Goal: Transaction & Acquisition: Purchase product/service

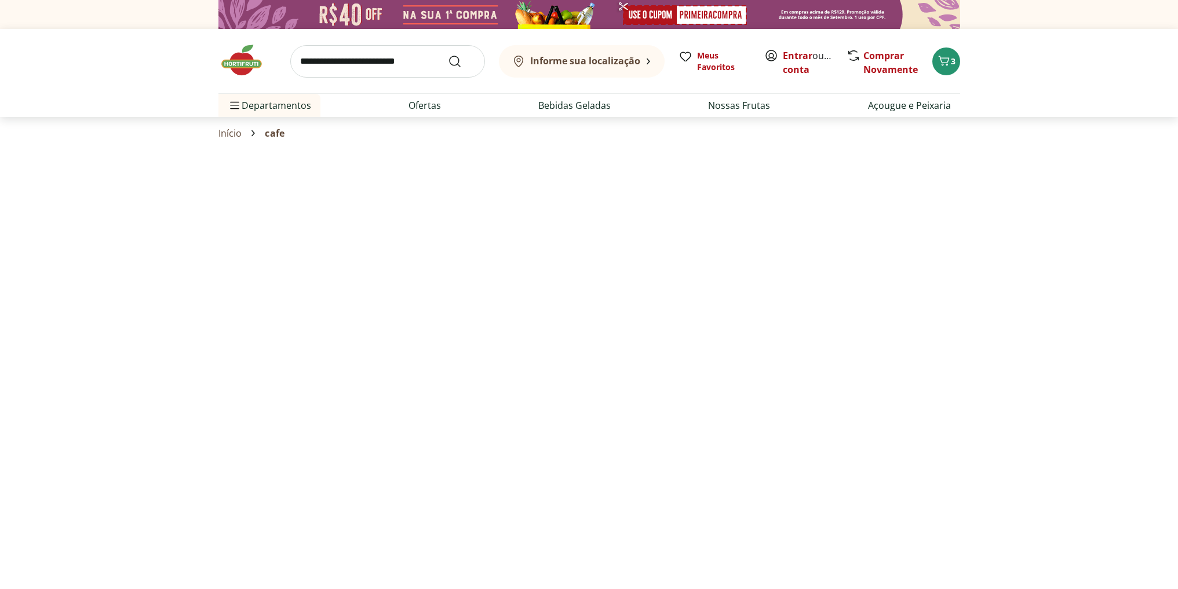
select select "*********"
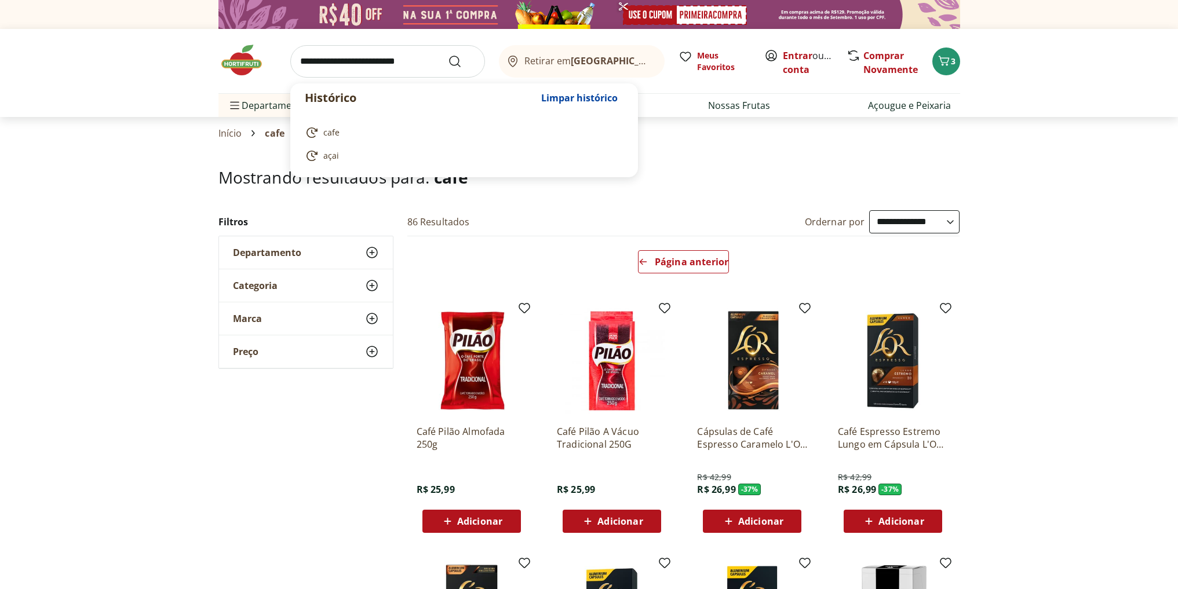
click at [417, 61] on input "search" at bounding box center [387, 61] width 195 height 32
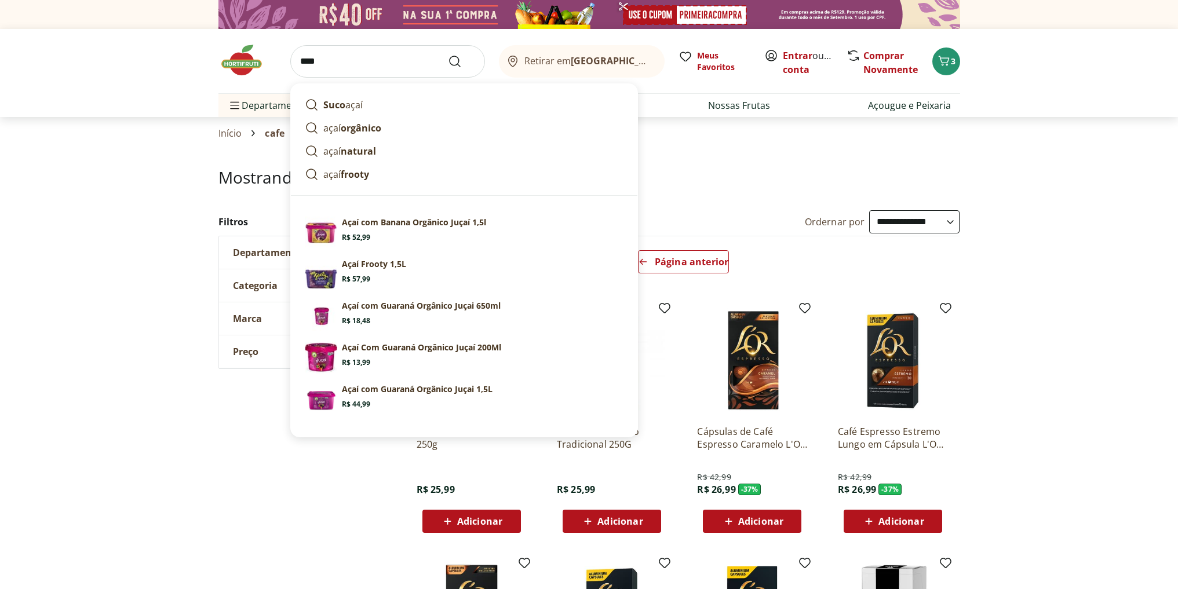
type input "****"
click at [448, 54] on button "Submit Search" at bounding box center [462, 61] width 28 height 14
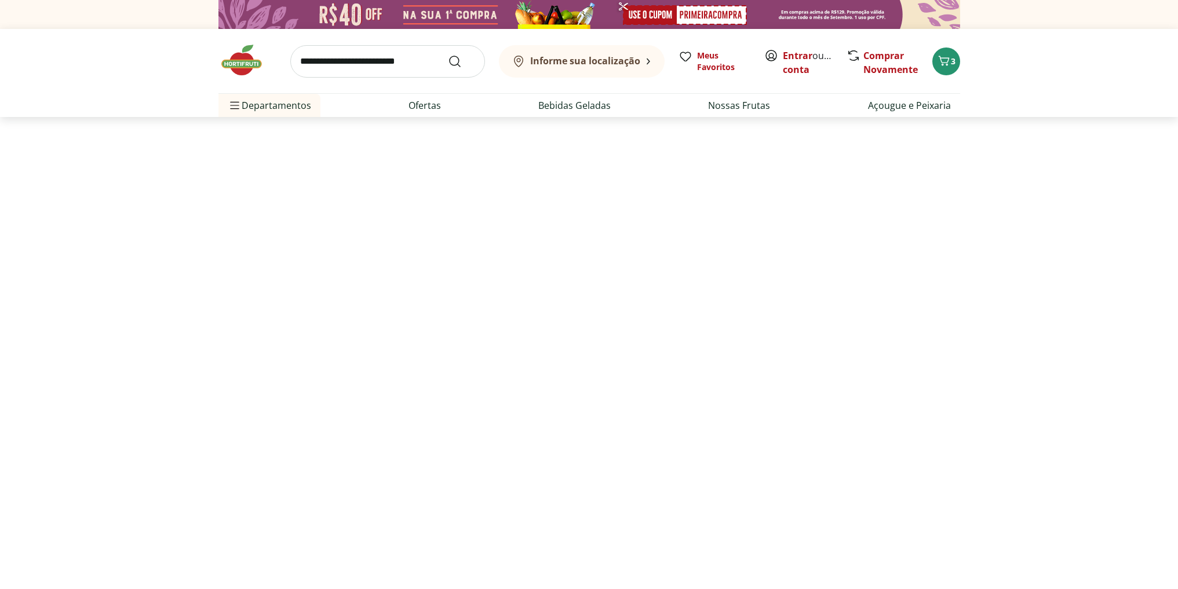
select select "**********"
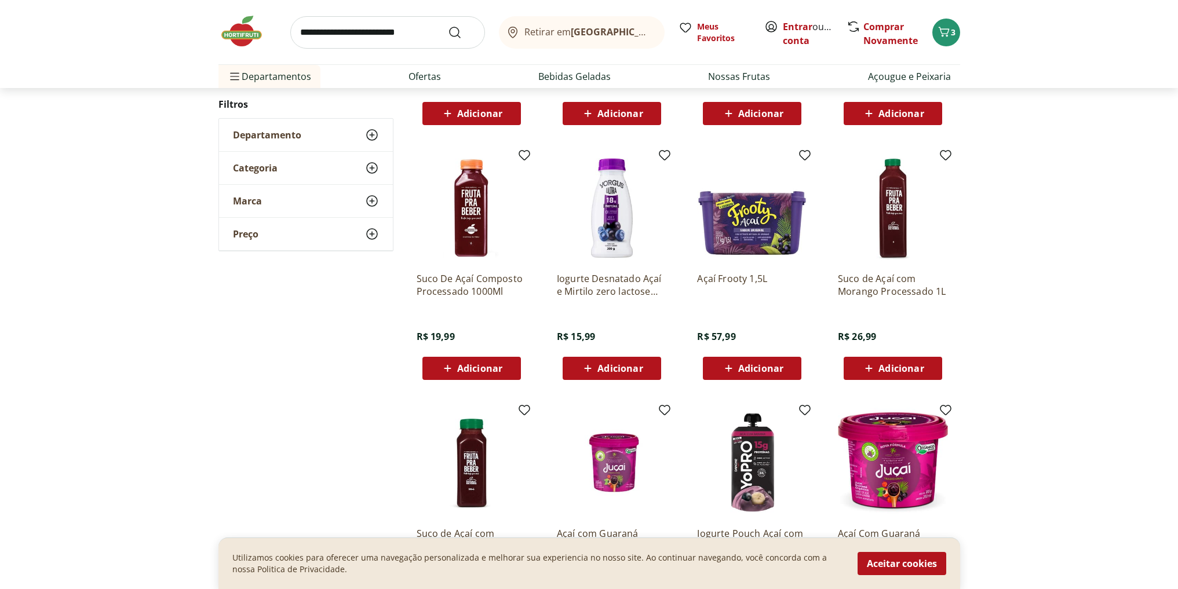
scroll to position [638, 0]
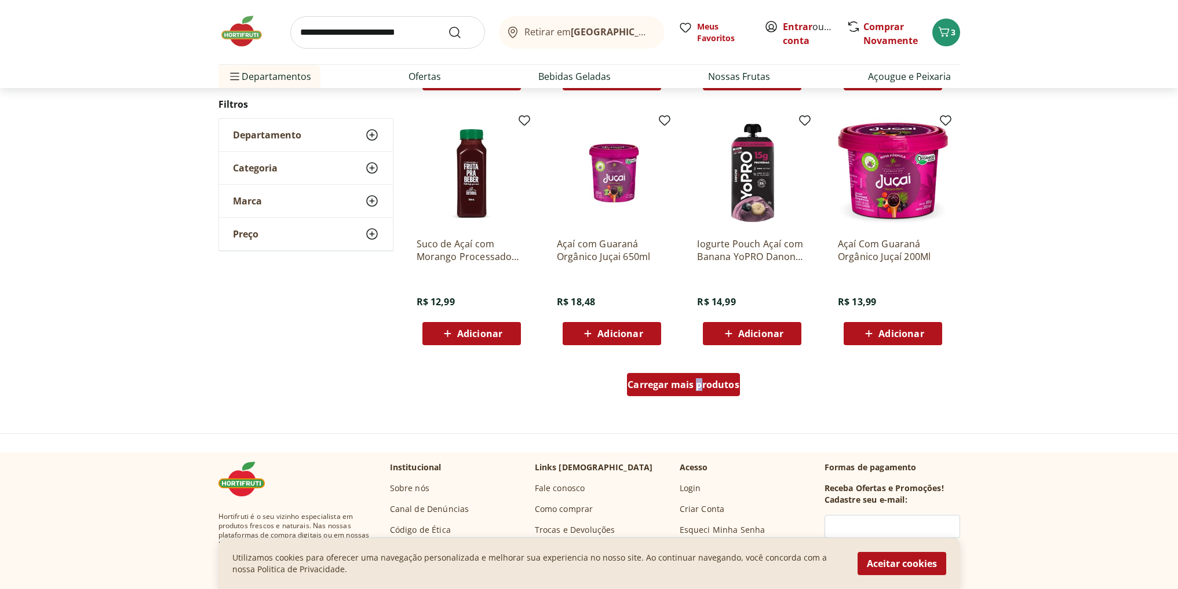
click at [580, 378] on div "Carregar mais produtos" at bounding box center [684, 387] width 562 height 56
click at [580, 384] on span "Carregar mais produtos" at bounding box center [684, 384] width 112 height 9
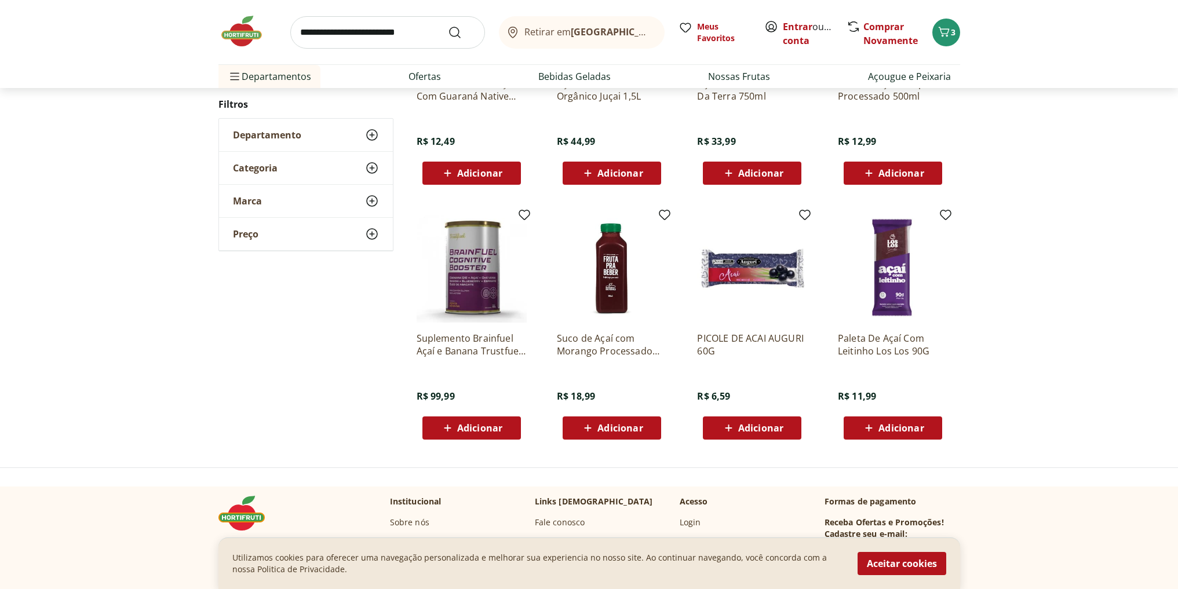
scroll to position [348, 0]
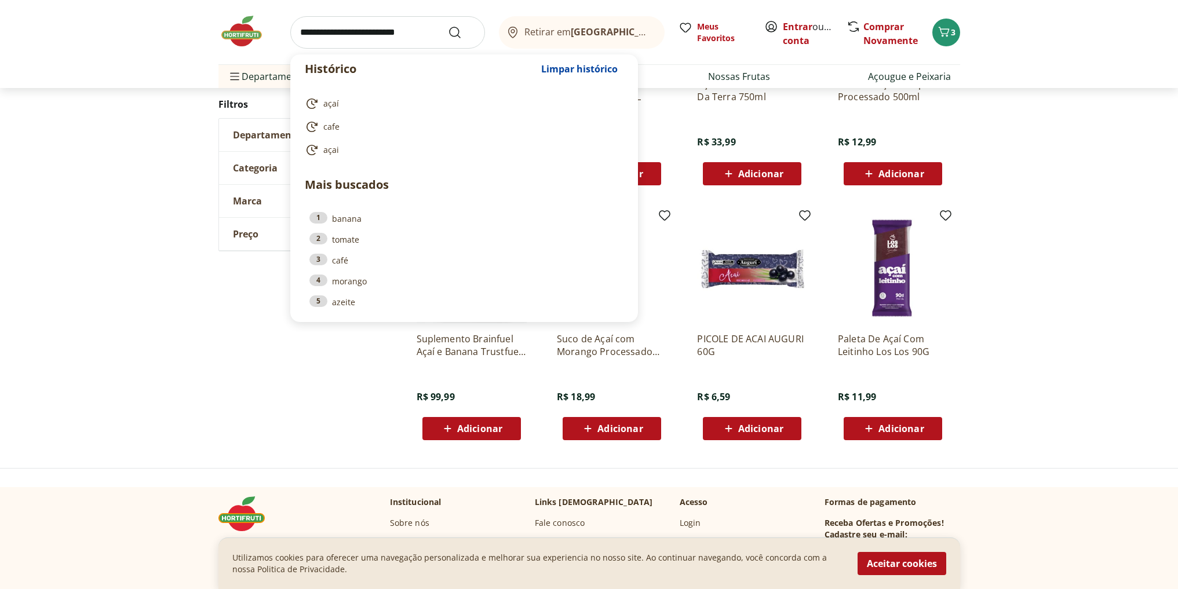
drag, startPoint x: 350, startPoint y: 48, endPoint x: 366, endPoint y: 24, distance: 28.5
click at [351, 43] on input "search" at bounding box center [387, 32] width 195 height 32
click at [366, 25] on input "search" at bounding box center [387, 32] width 195 height 32
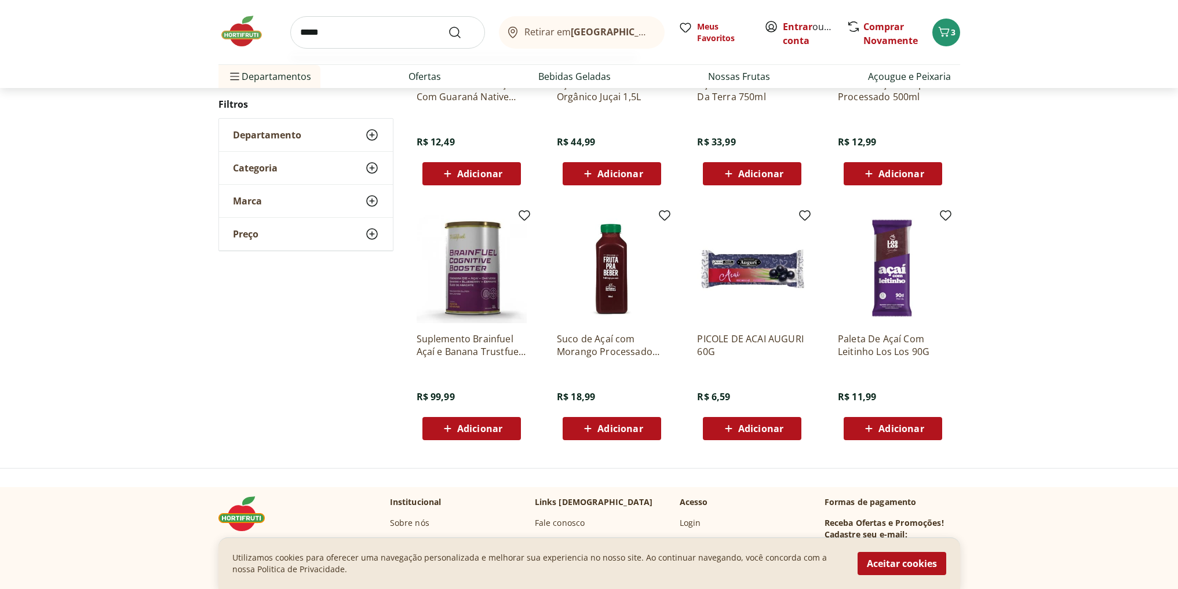
type input "*****"
click at [448, 26] on button "Submit Search" at bounding box center [462, 33] width 28 height 14
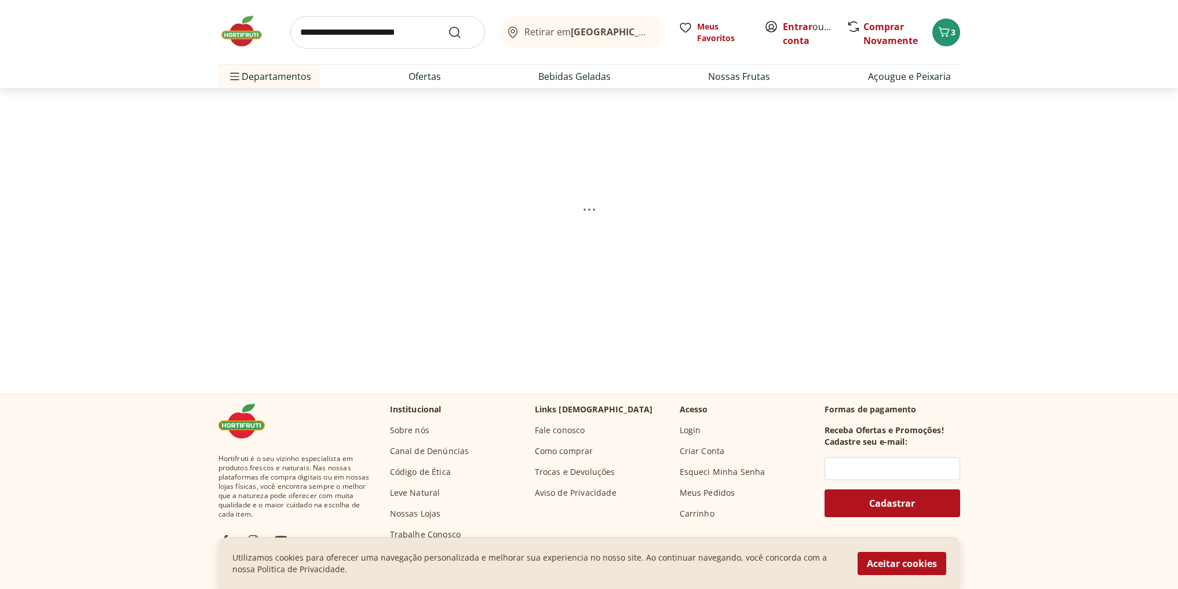
scroll to position [58, 0]
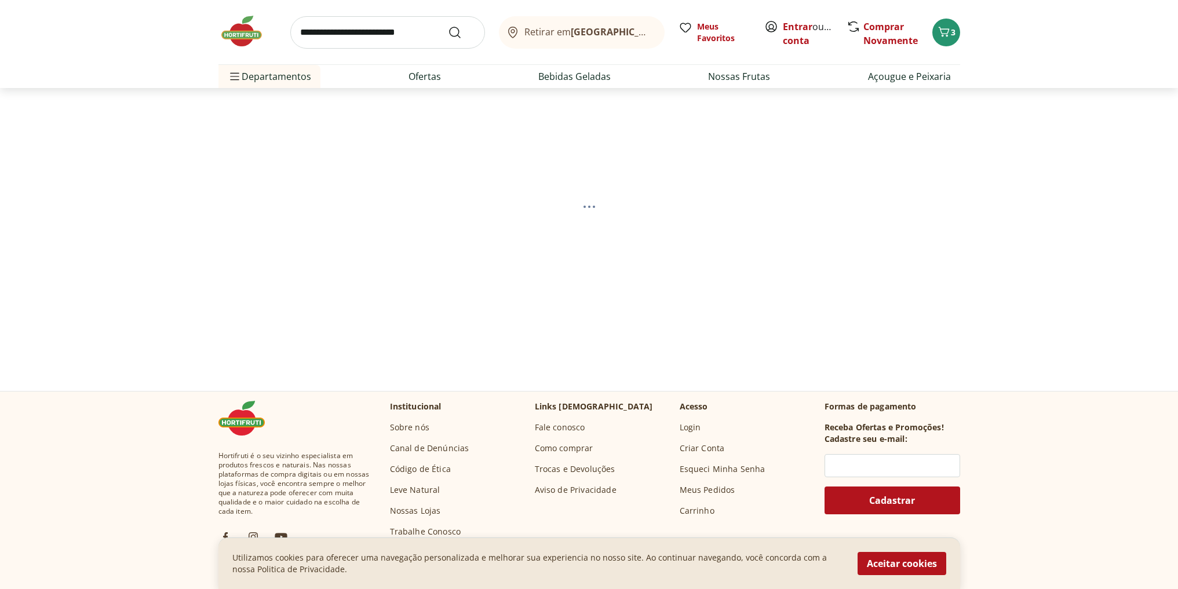
select select "**********"
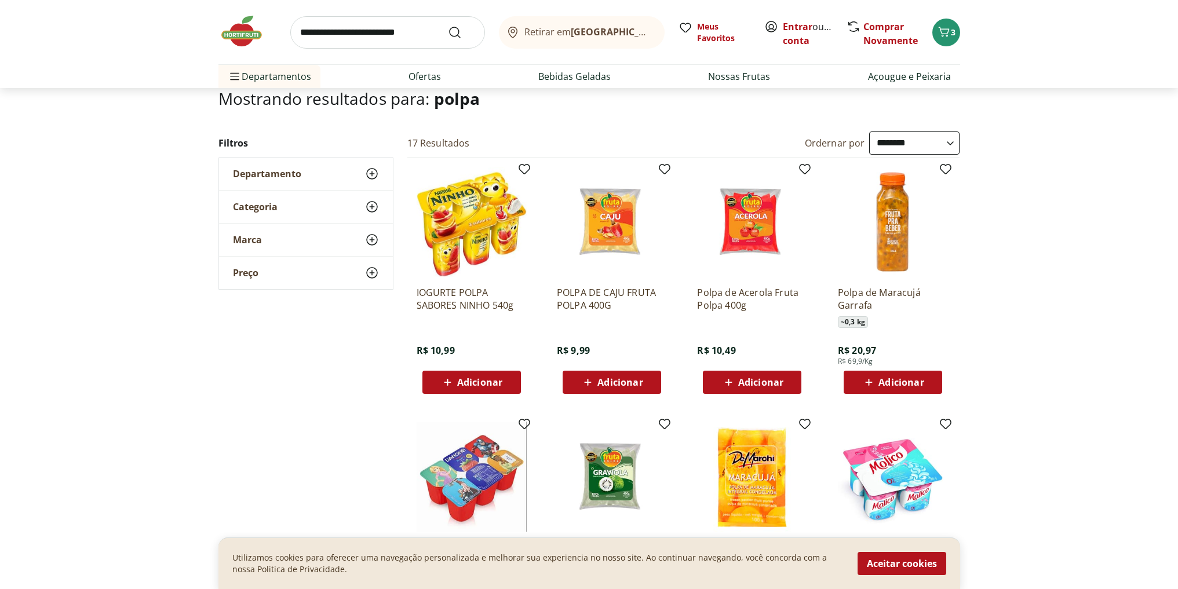
scroll to position [0, 0]
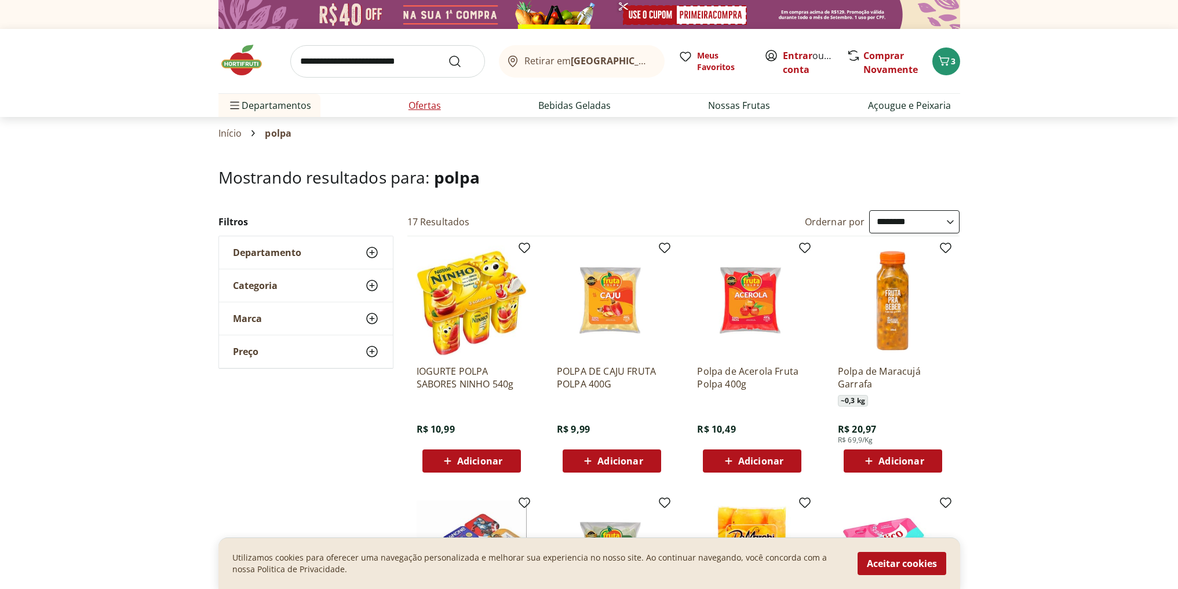
click at [449, 103] on ul "Departamentos Nossa Marca Nossa Marca Ver tudo do departamento Açougue & Peixar…" at bounding box center [590, 105] width 742 height 23
click at [440, 104] on link "Ofertas" at bounding box center [425, 106] width 32 height 14
select select "**********"
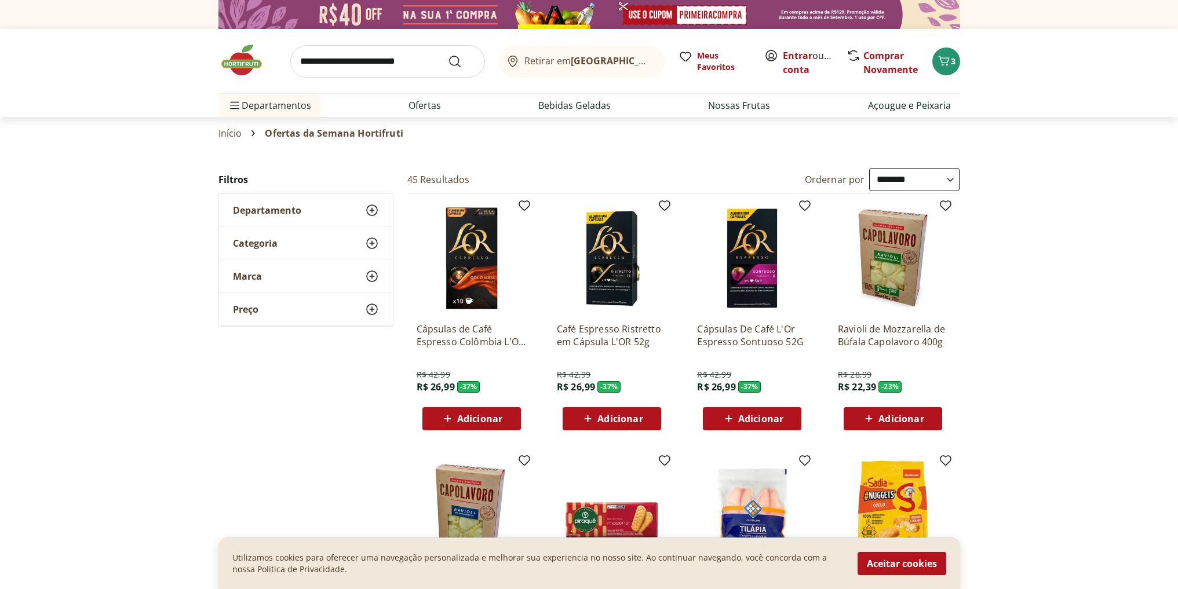
click at [580, 172] on select "**********" at bounding box center [914, 179] width 90 height 23
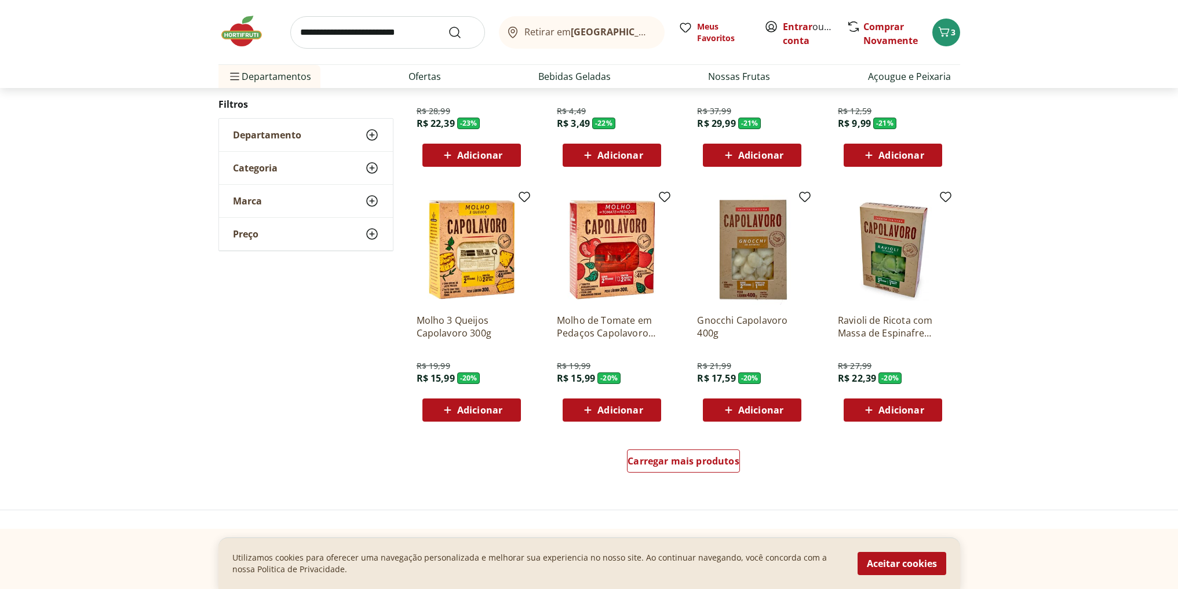
scroll to position [522, 0]
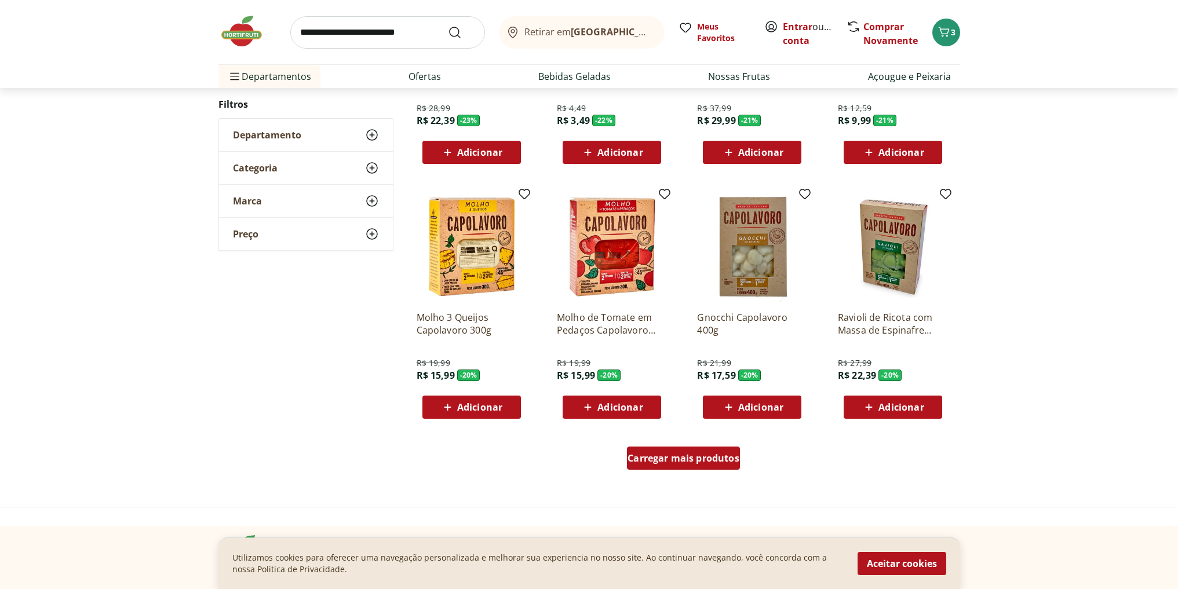
click at [580, 459] on span "Carregar mais produtos" at bounding box center [684, 458] width 112 height 9
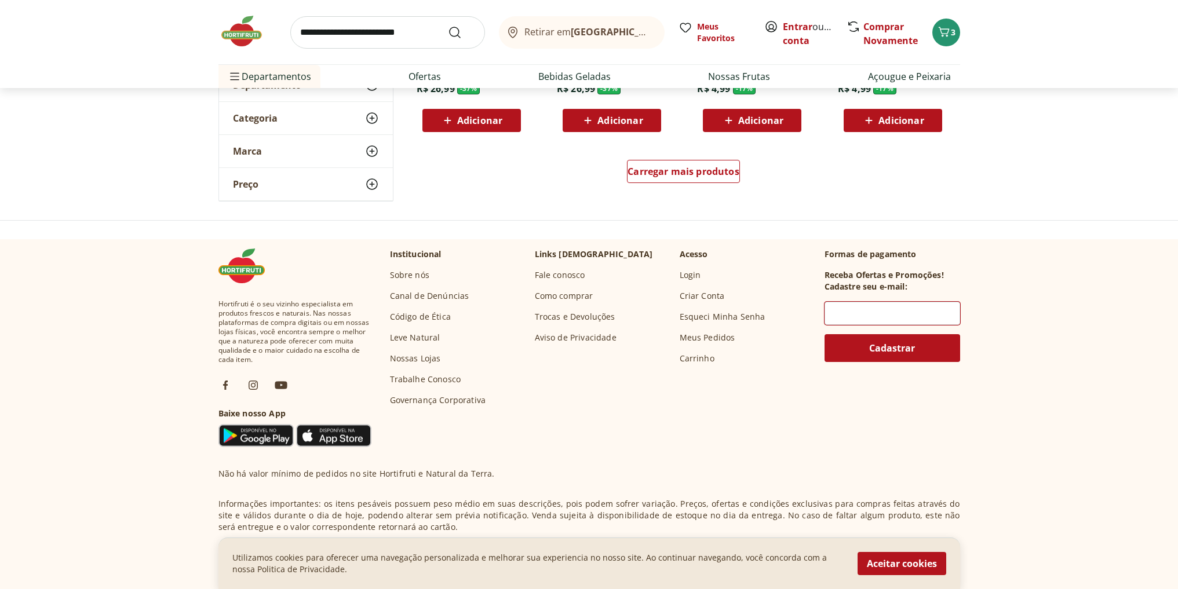
scroll to position [869, 0]
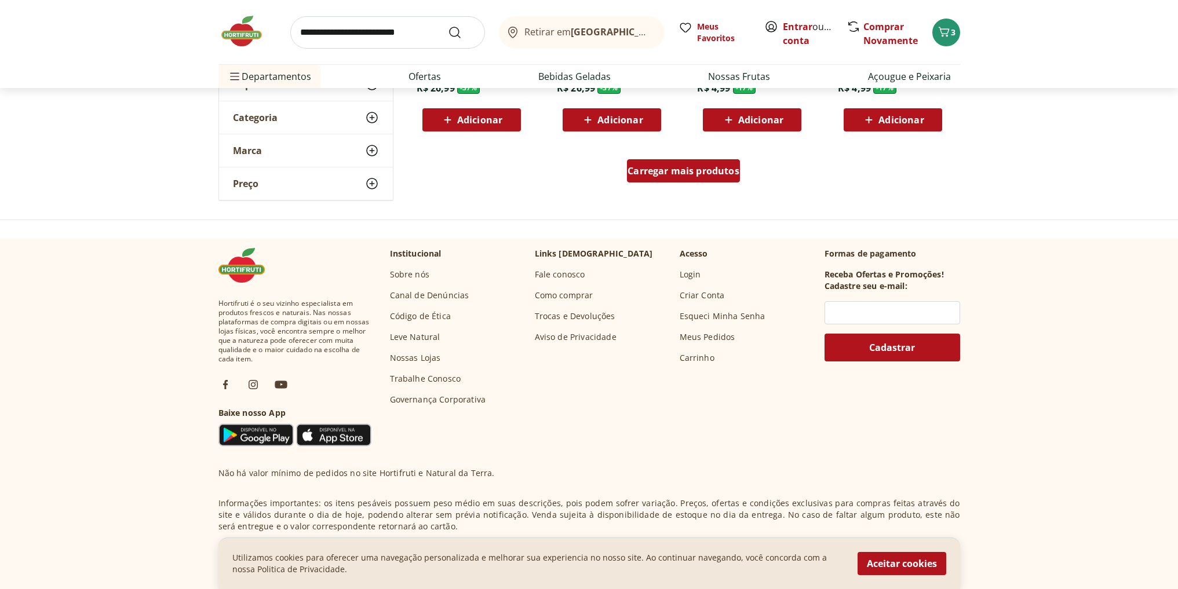
click at [580, 183] on div "Carregar mais produtos" at bounding box center [683, 170] width 113 height 23
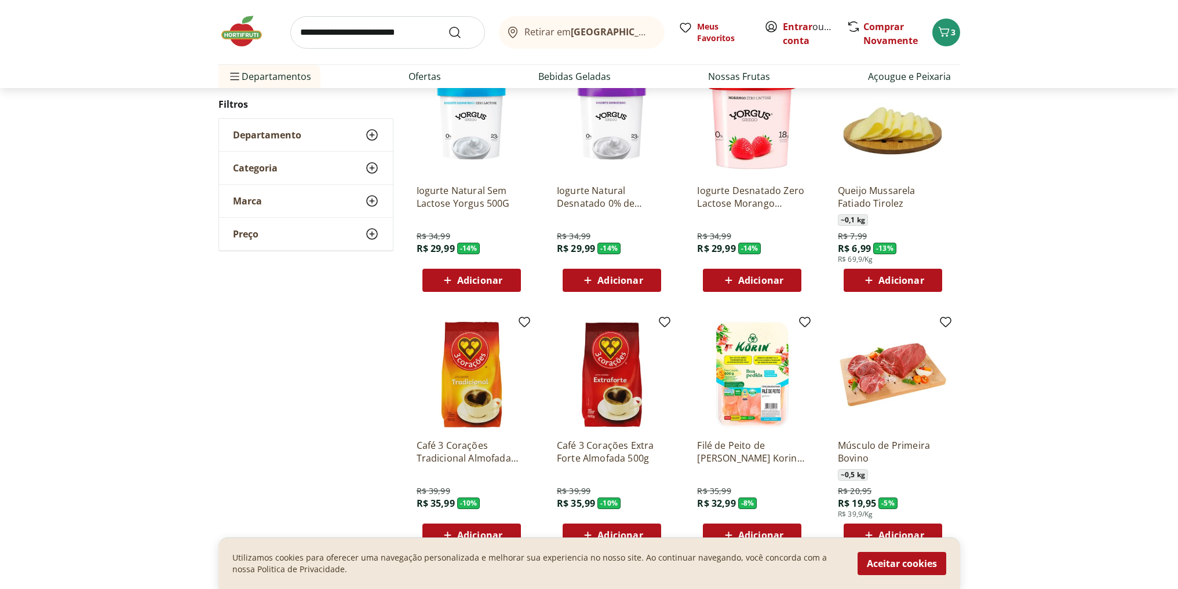
scroll to position [635, 0]
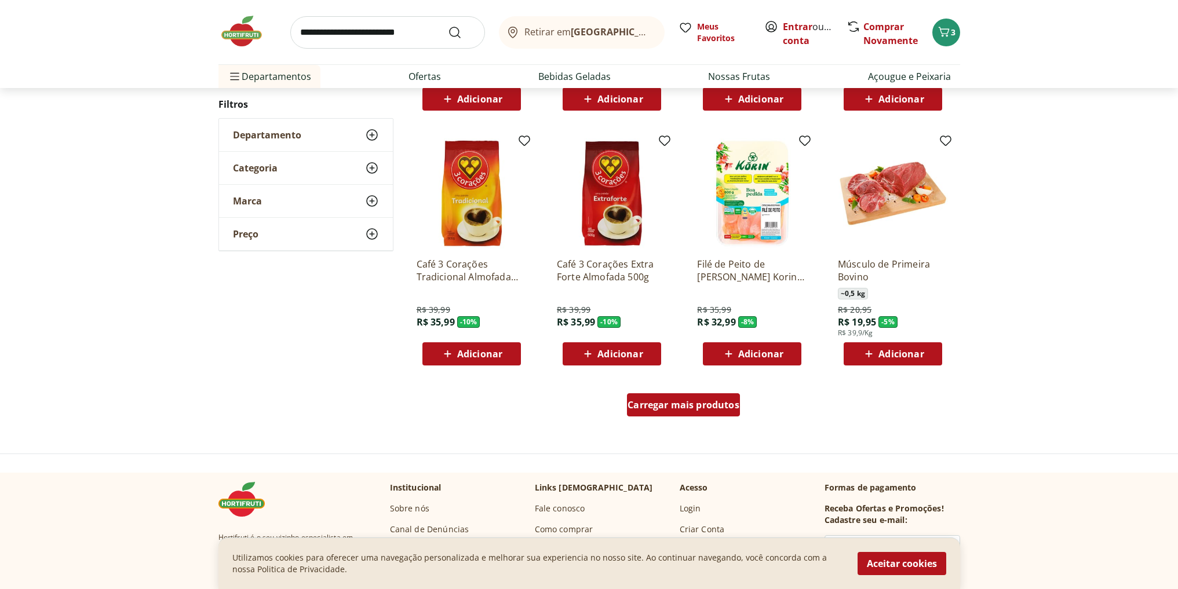
click at [580, 421] on link "Carregar mais produtos" at bounding box center [683, 408] width 113 height 28
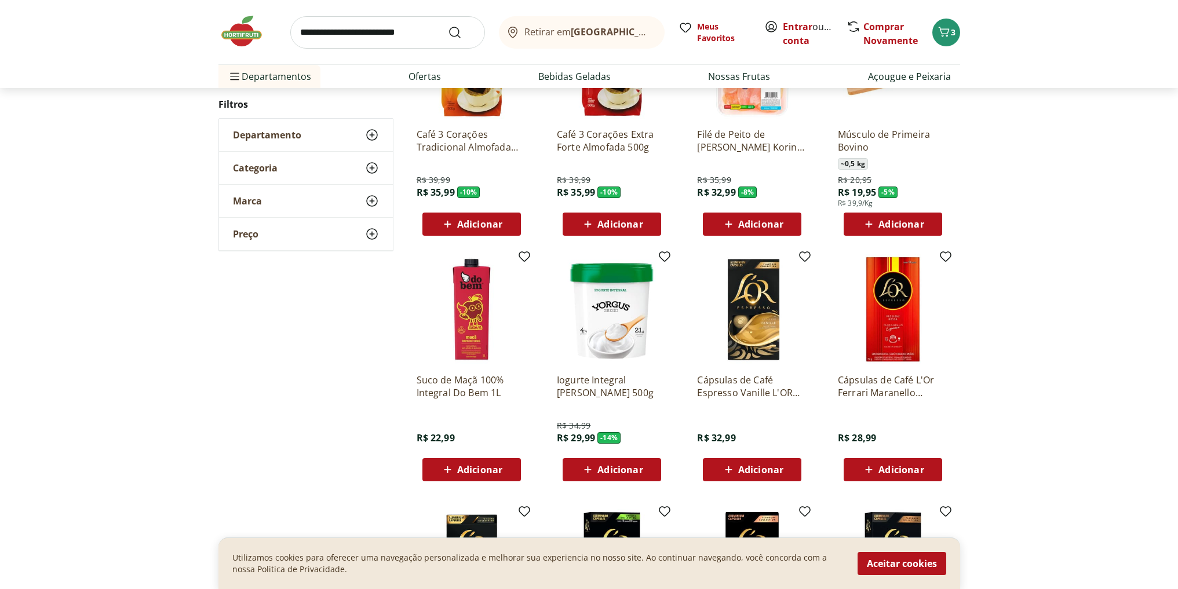
scroll to position [809, 0]
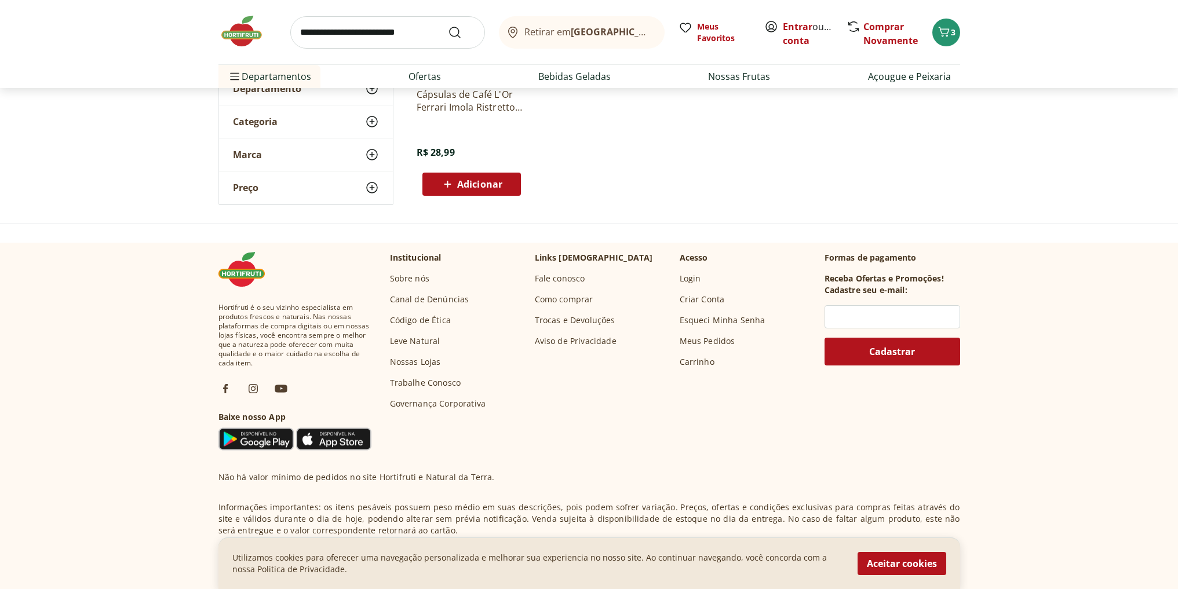
scroll to position [865, 0]
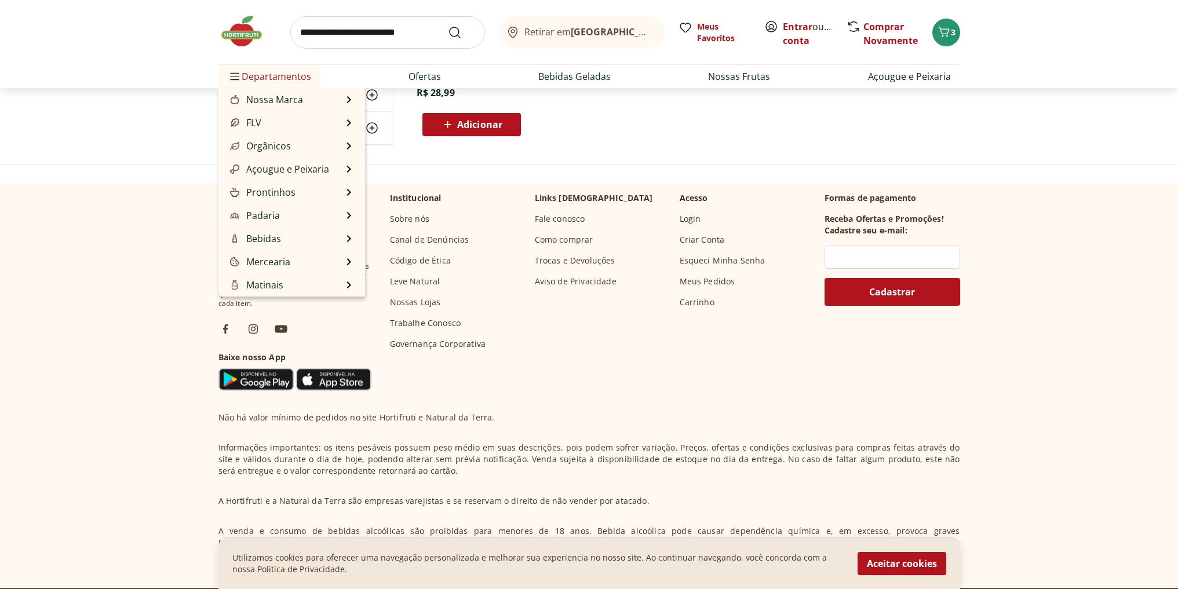
click at [317, 85] on li "Departamentos Nossa Marca Nossa Marca Ver tudo do departamento Açougue & Peixar…" at bounding box center [270, 76] width 102 height 23
drag, startPoint x: 301, startPoint y: 70, endPoint x: 309, endPoint y: 74, distance: 8.6
click at [301, 71] on span "Departamentos" at bounding box center [269, 77] width 83 height 28
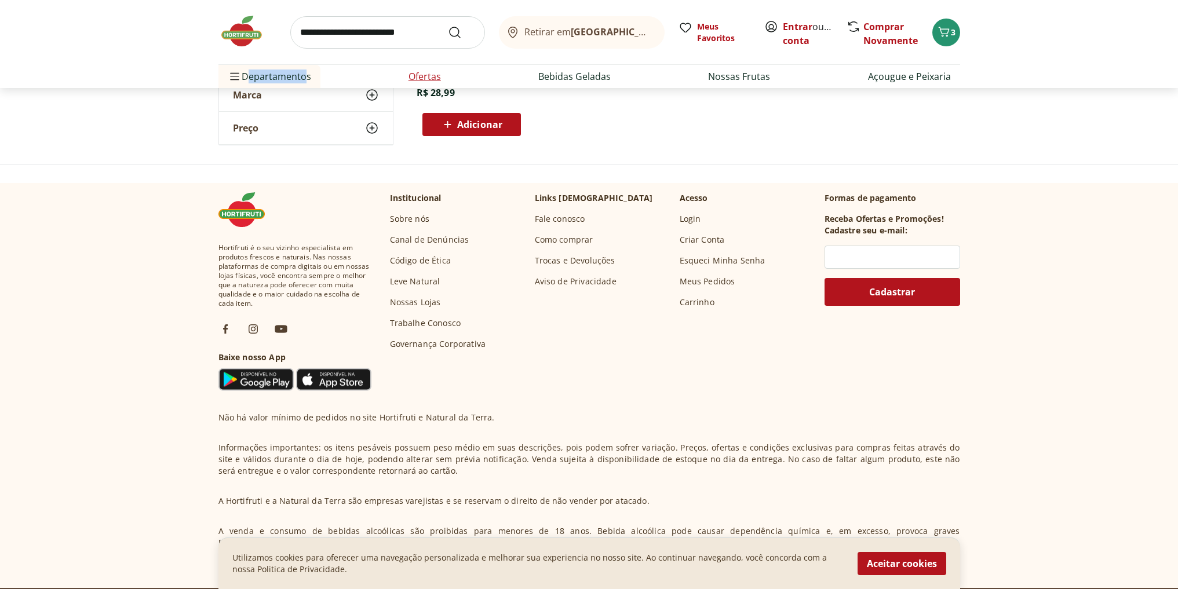
click at [412, 83] on link "Ofertas" at bounding box center [425, 77] width 32 height 14
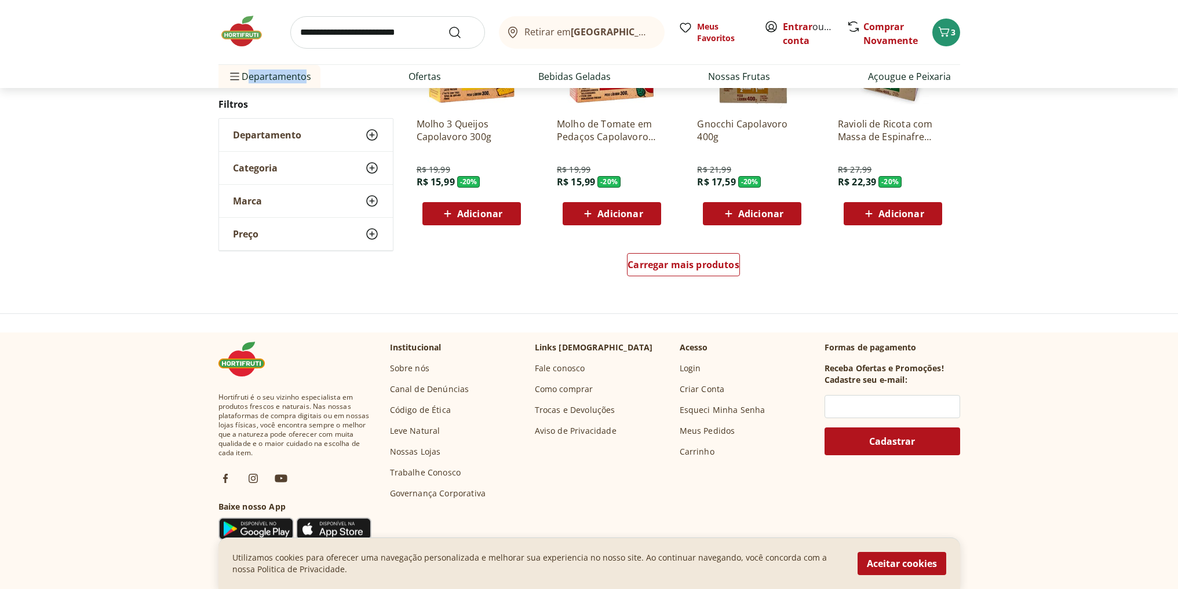
scroll to position [435, 0]
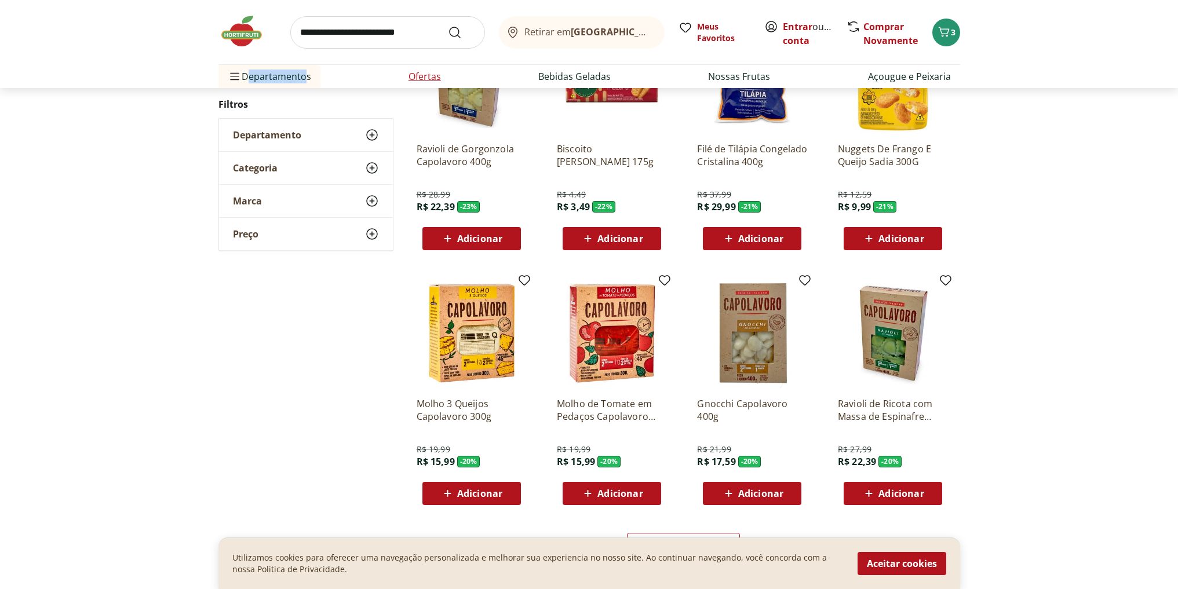
click at [432, 85] on li "Ofertas" at bounding box center [424, 76] width 51 height 23
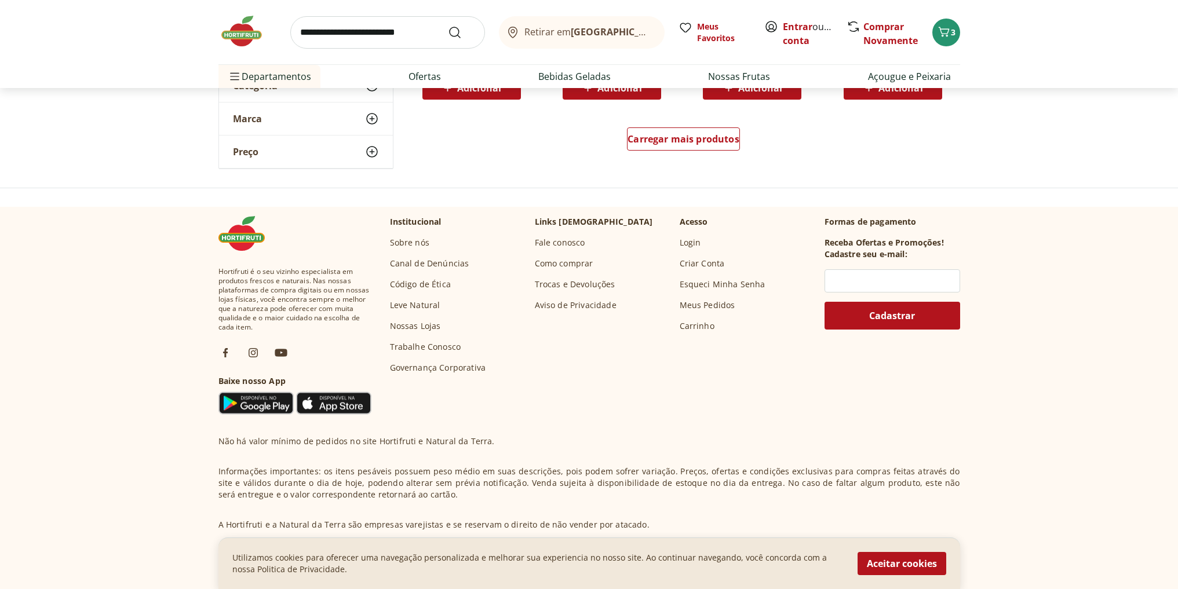
scroll to position [957, 0]
